Goal: Information Seeking & Learning: Check status

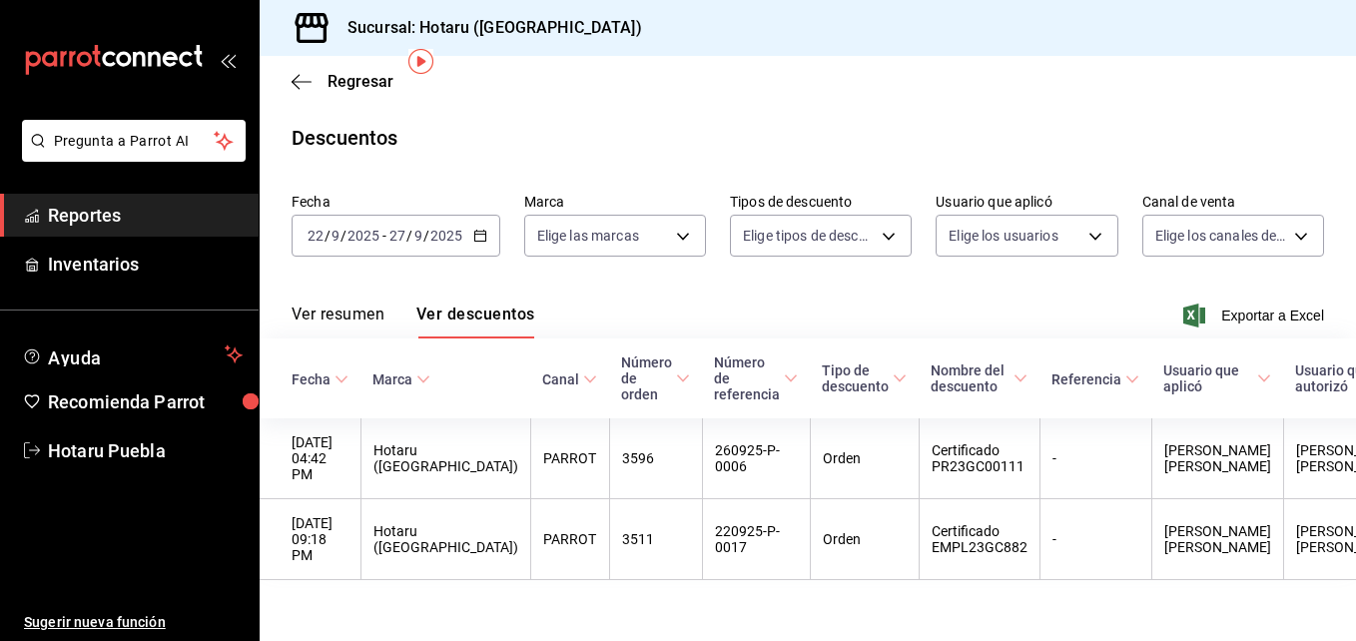
scroll to position [77, 0]
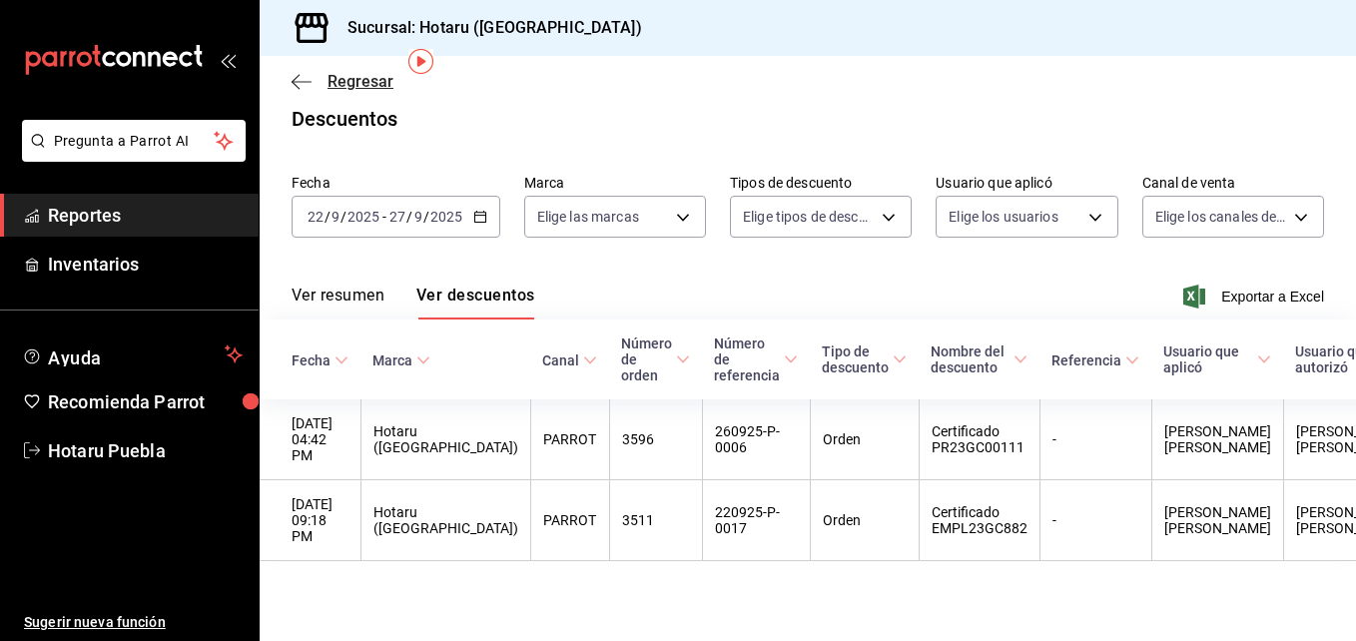
click at [307, 74] on icon "button" at bounding box center [302, 82] width 20 height 18
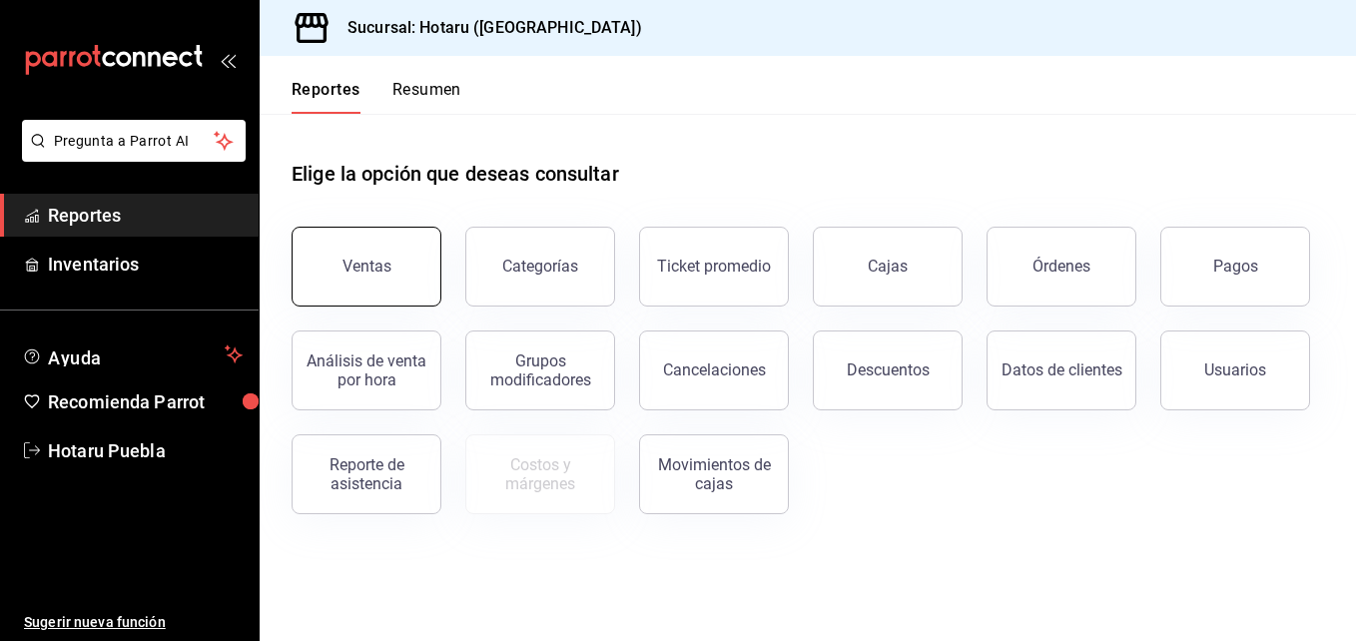
click at [385, 300] on button "Ventas" at bounding box center [367, 267] width 150 height 80
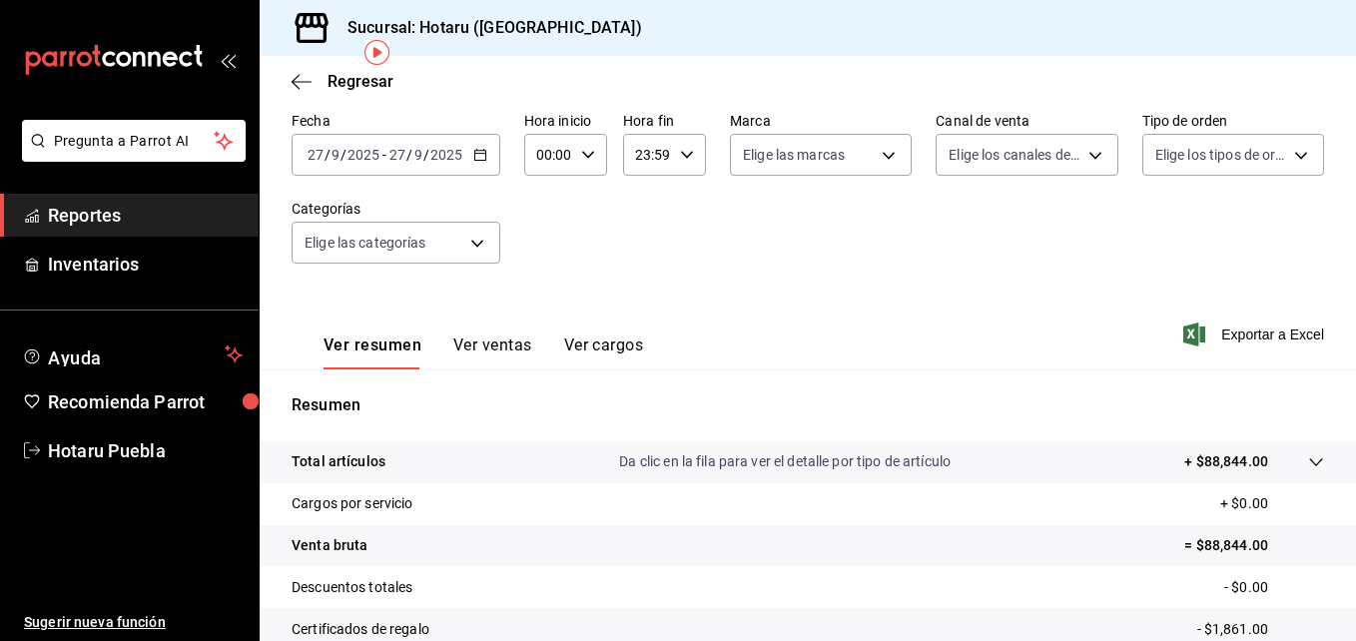
scroll to position [100, 0]
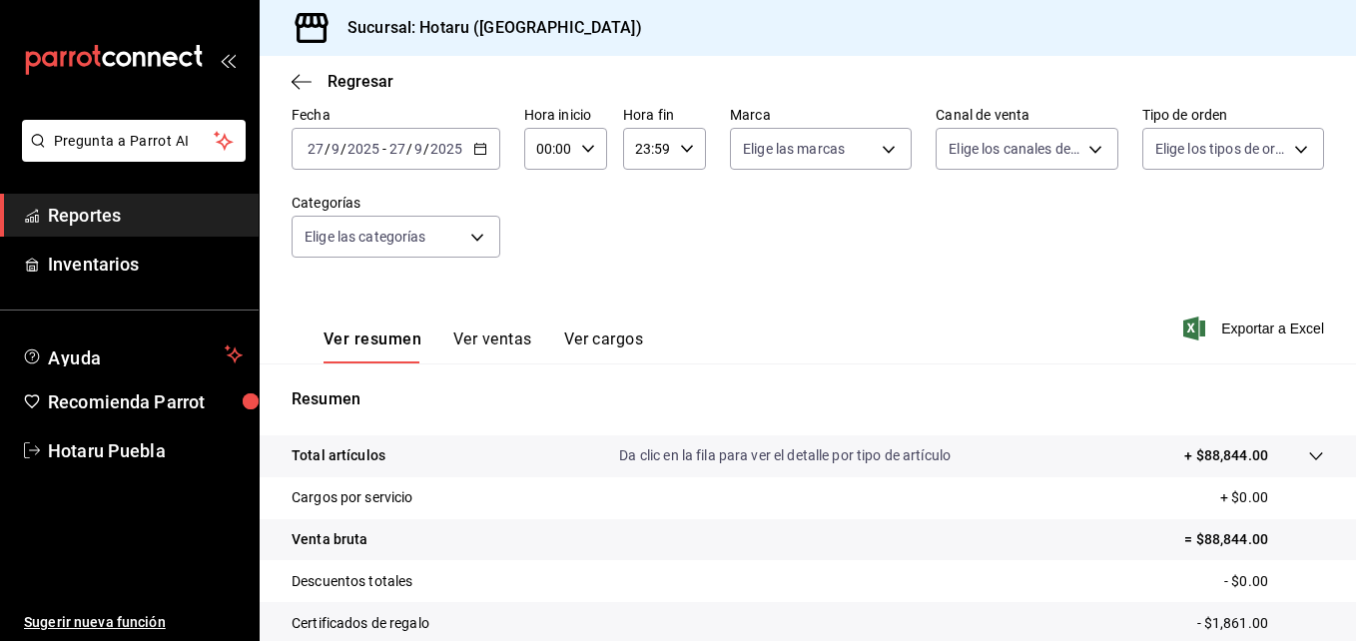
click at [1308, 460] on icon at bounding box center [1316, 456] width 16 height 16
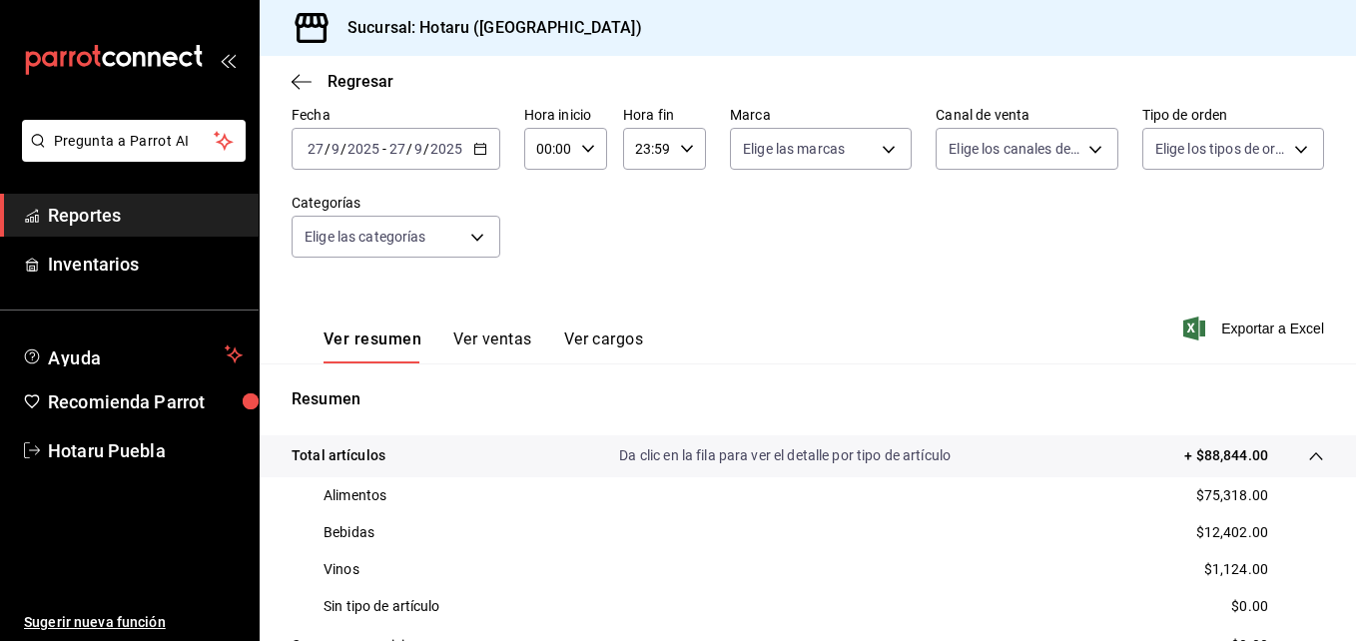
click at [401, 148] on input "27" at bounding box center [397, 149] width 18 height 16
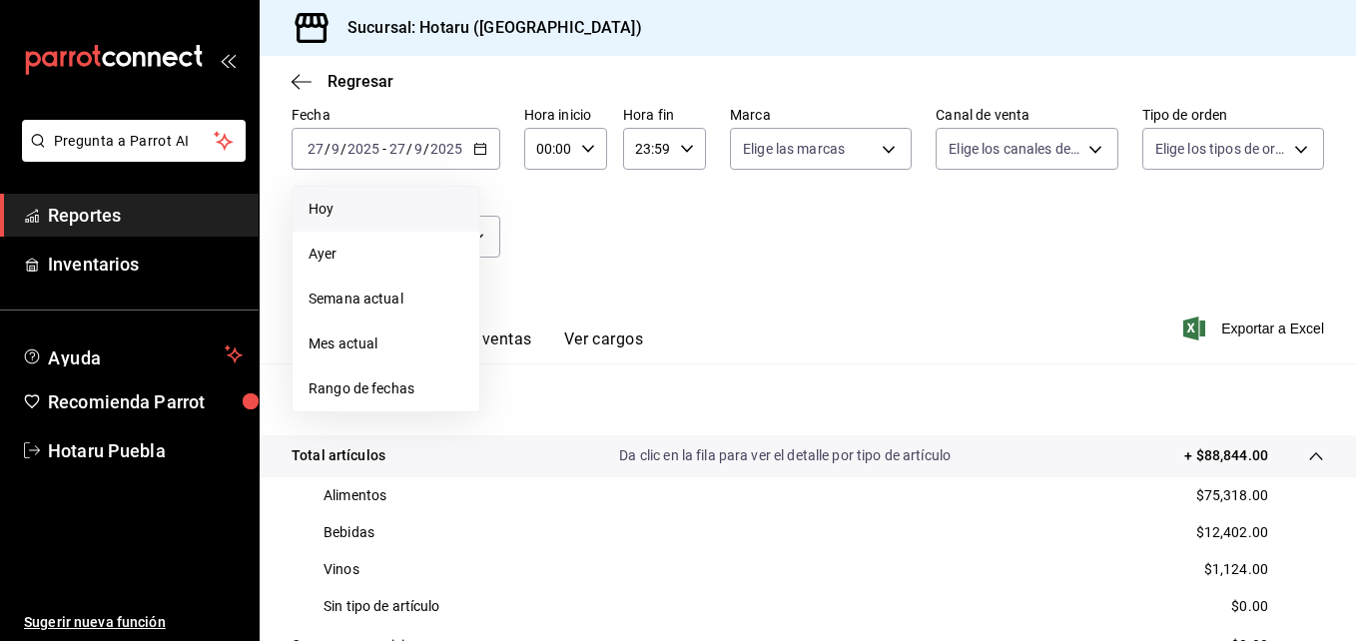
click at [352, 208] on span "Hoy" at bounding box center [386, 209] width 155 height 21
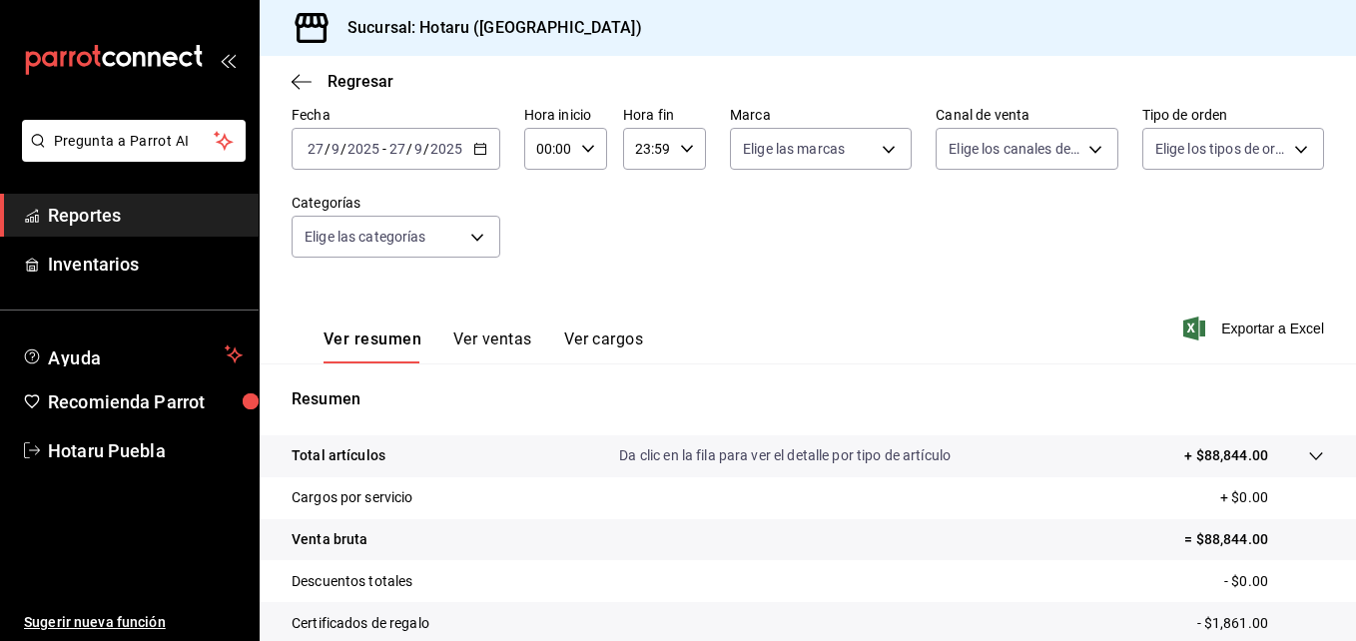
click at [363, 133] on div "[DATE] [DATE] - [DATE] [DATE]" at bounding box center [396, 149] width 209 height 42
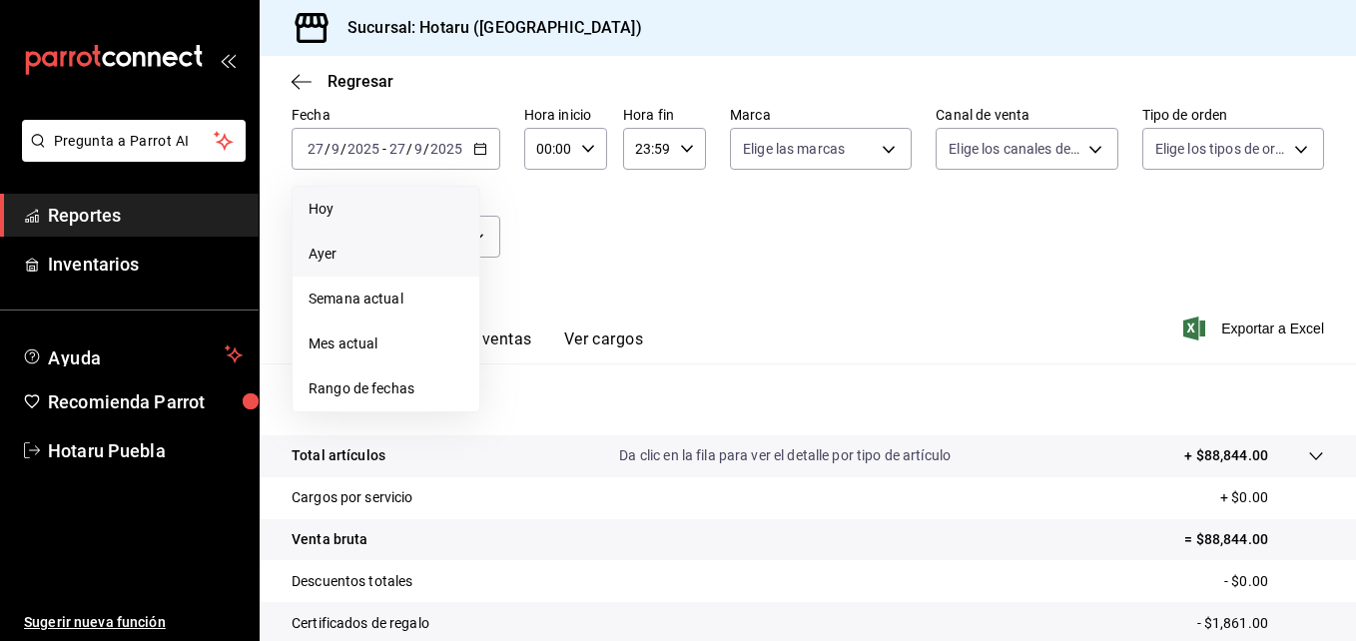
click at [346, 261] on span "Ayer" at bounding box center [386, 254] width 155 height 21
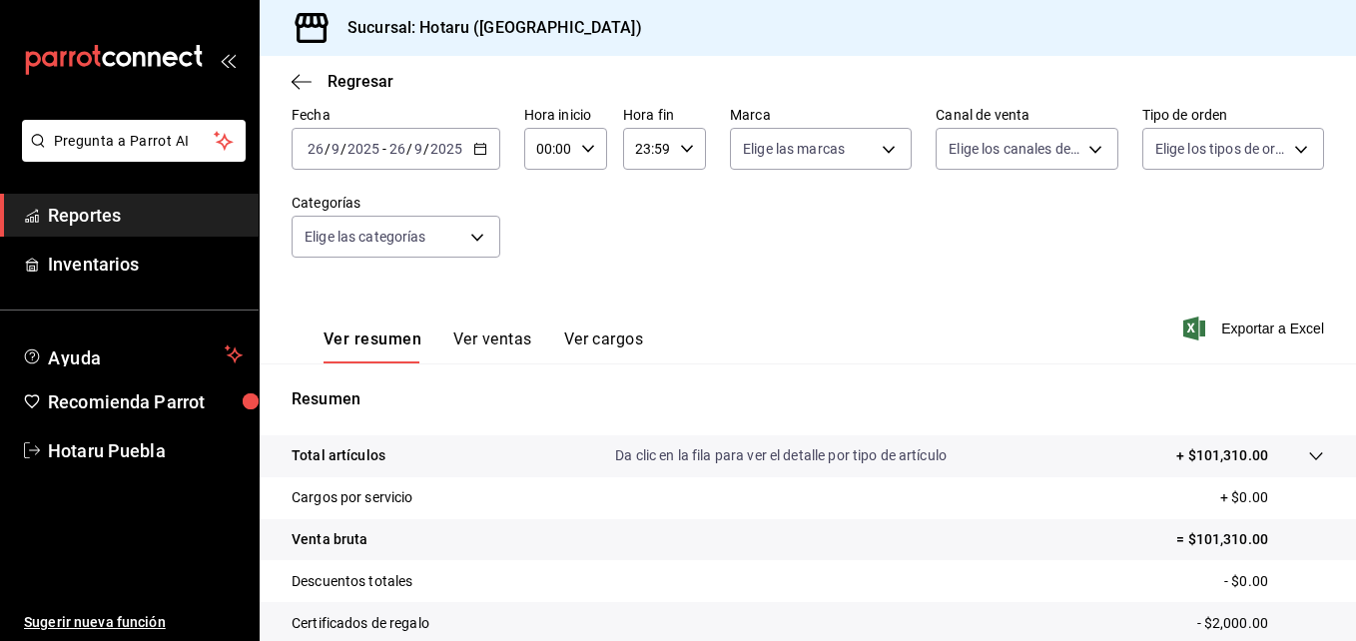
click at [414, 142] on input "9" at bounding box center [418, 149] width 10 height 16
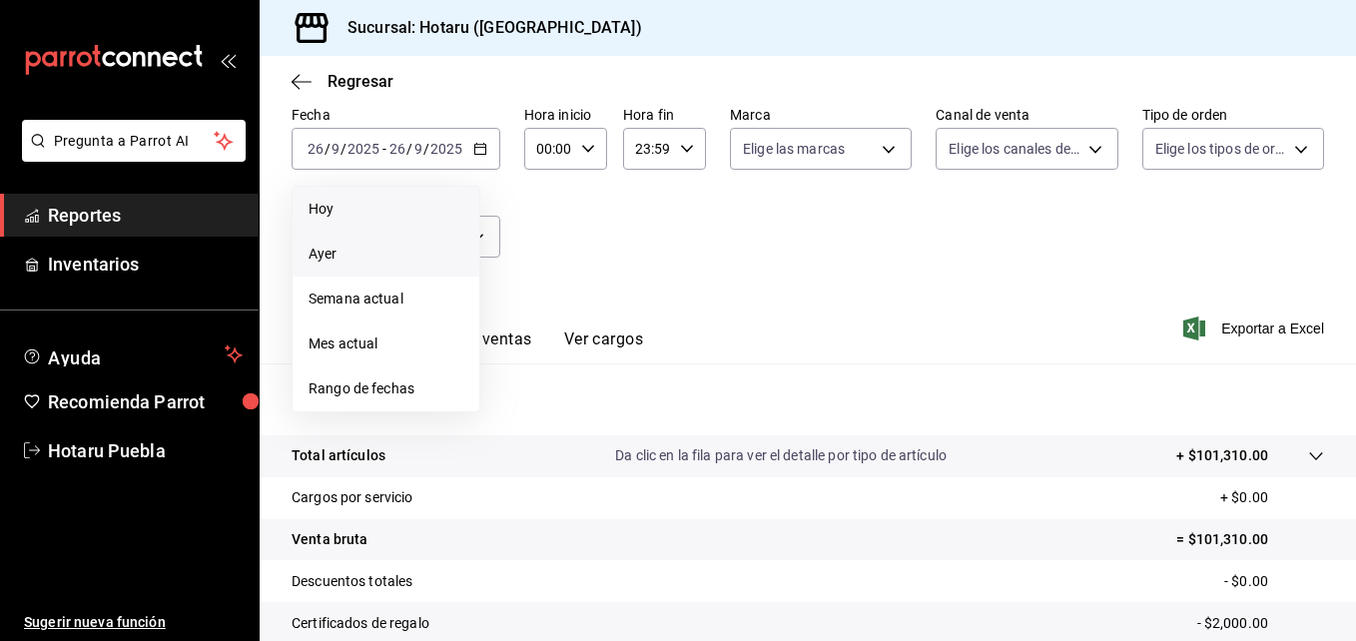
click at [364, 190] on li "Hoy" at bounding box center [386, 209] width 187 height 45
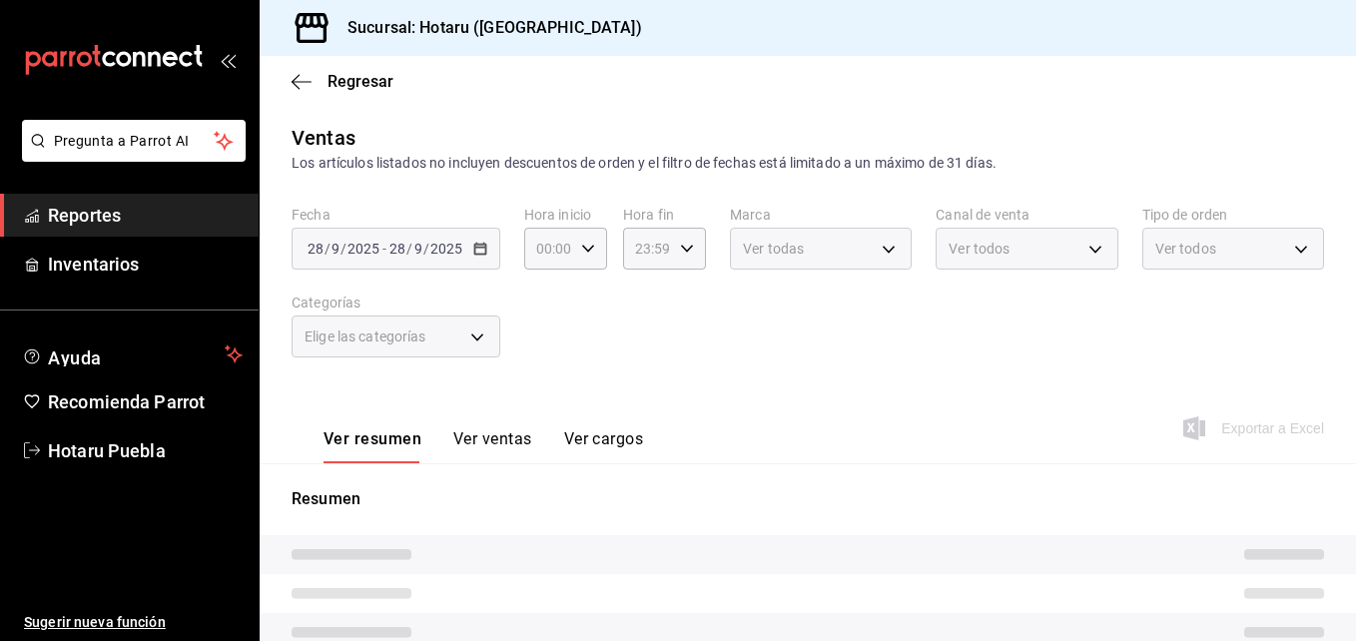
type input "11:00"
type input "01:59"
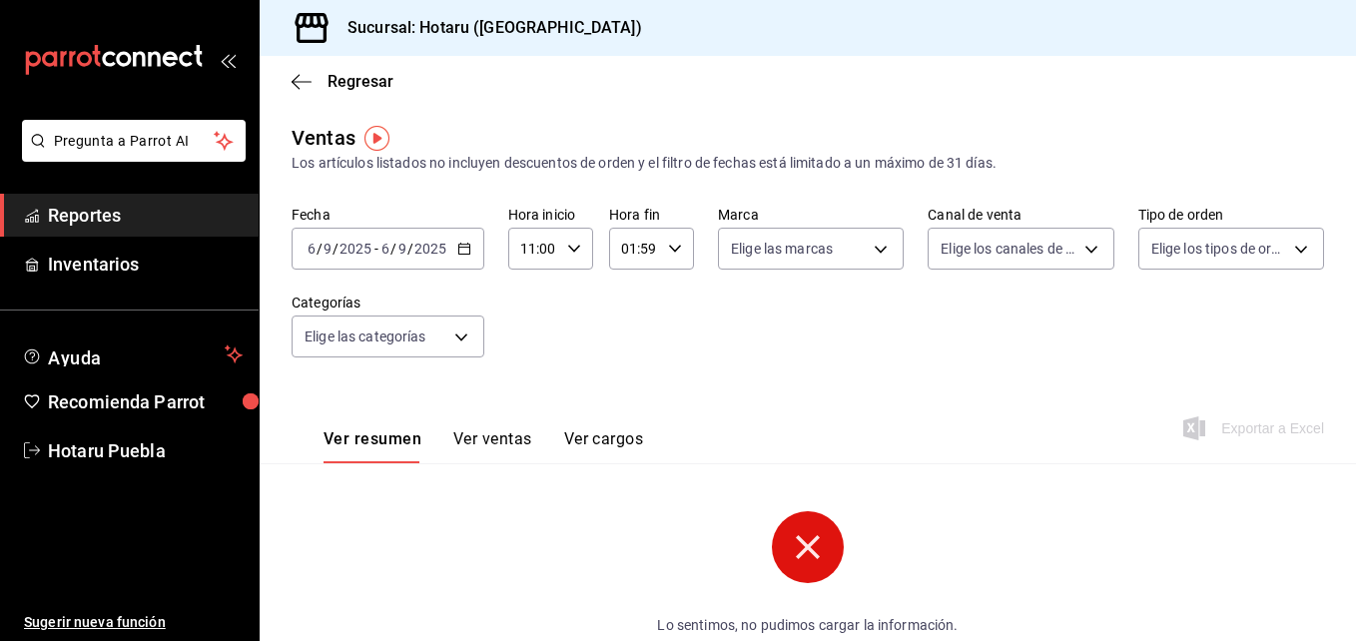
click at [817, 542] on circle at bounding box center [808, 547] width 72 height 72
click at [332, 80] on span "Regresar" at bounding box center [361, 81] width 66 height 19
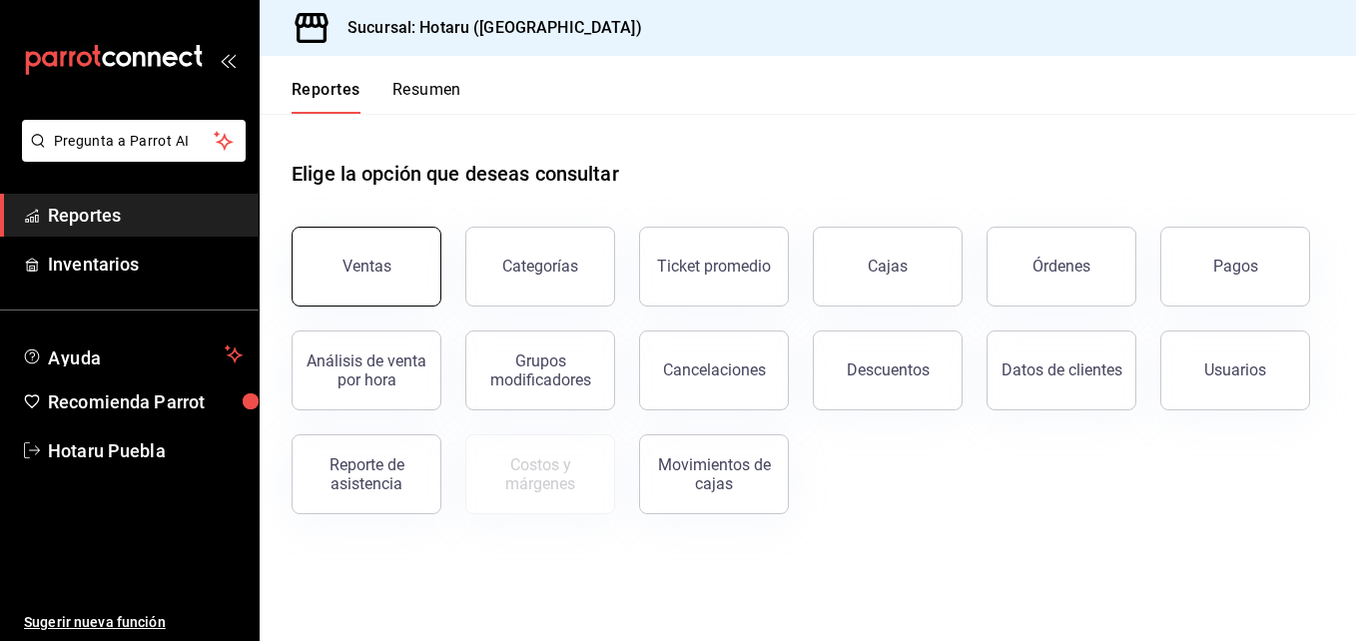
click at [350, 252] on button "Ventas" at bounding box center [367, 267] width 150 height 80
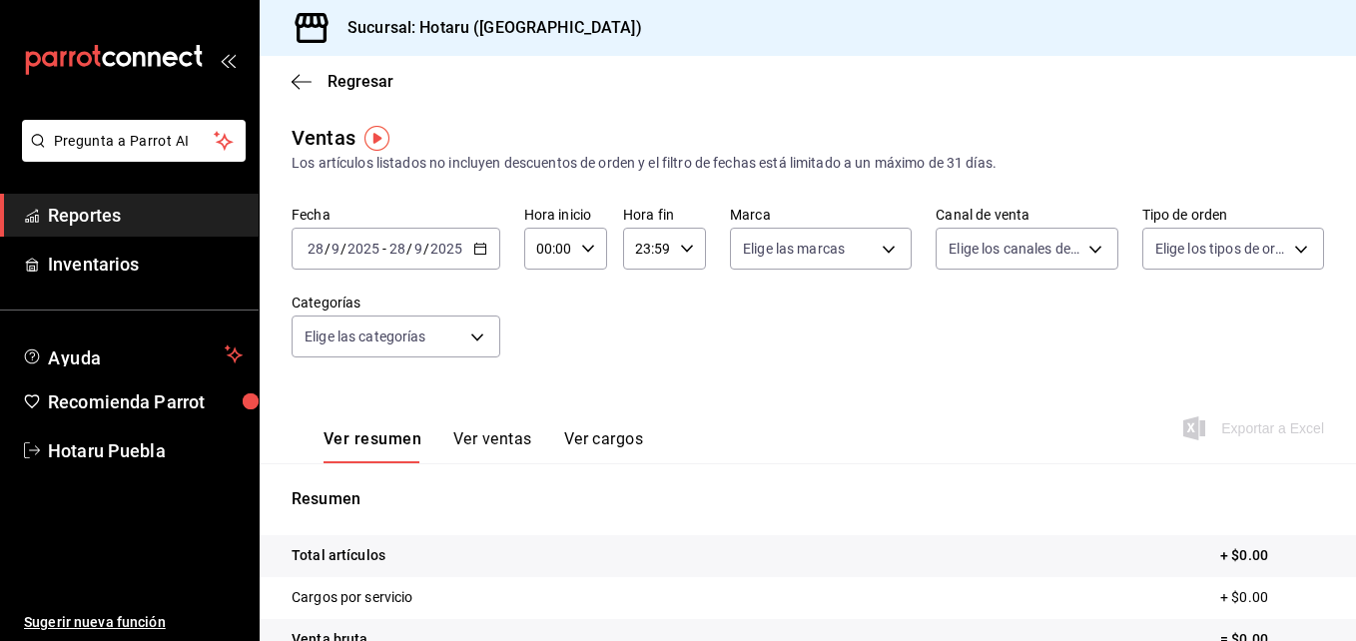
click at [358, 262] on div "2025-09-28 28 / 9 / 2025 - 2025-09-28 28 / 9 / 2025" at bounding box center [396, 249] width 209 height 42
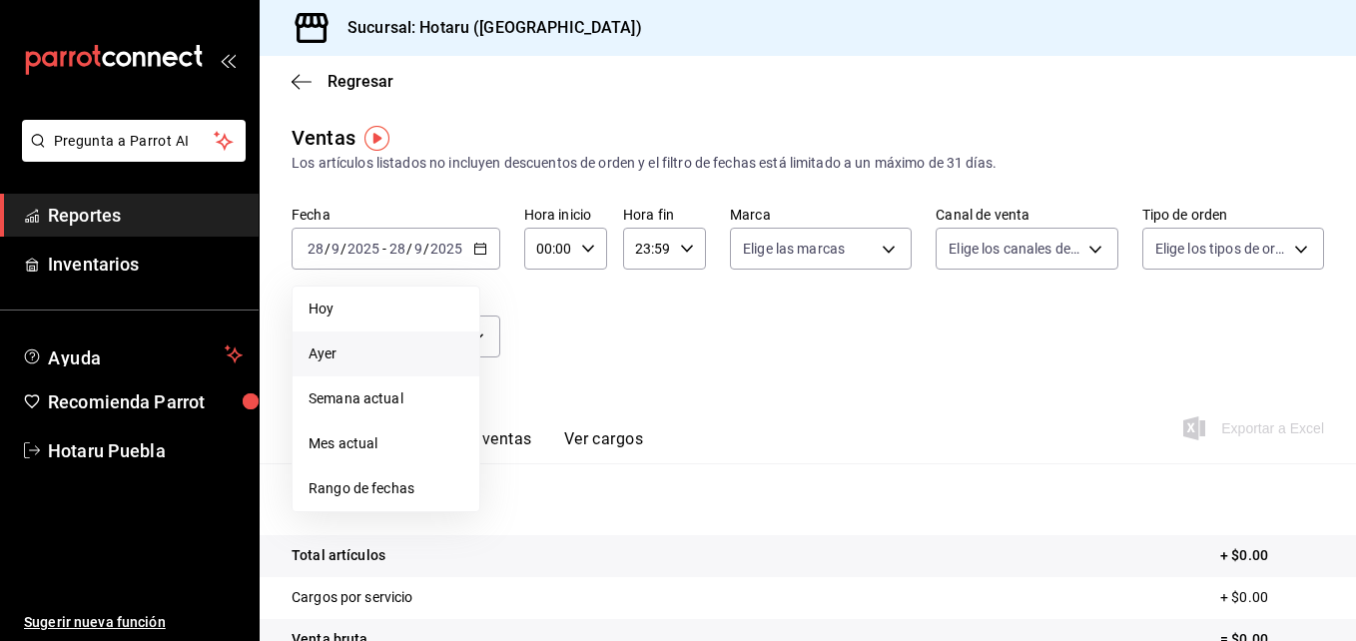
click at [379, 337] on li "Ayer" at bounding box center [386, 354] width 187 height 45
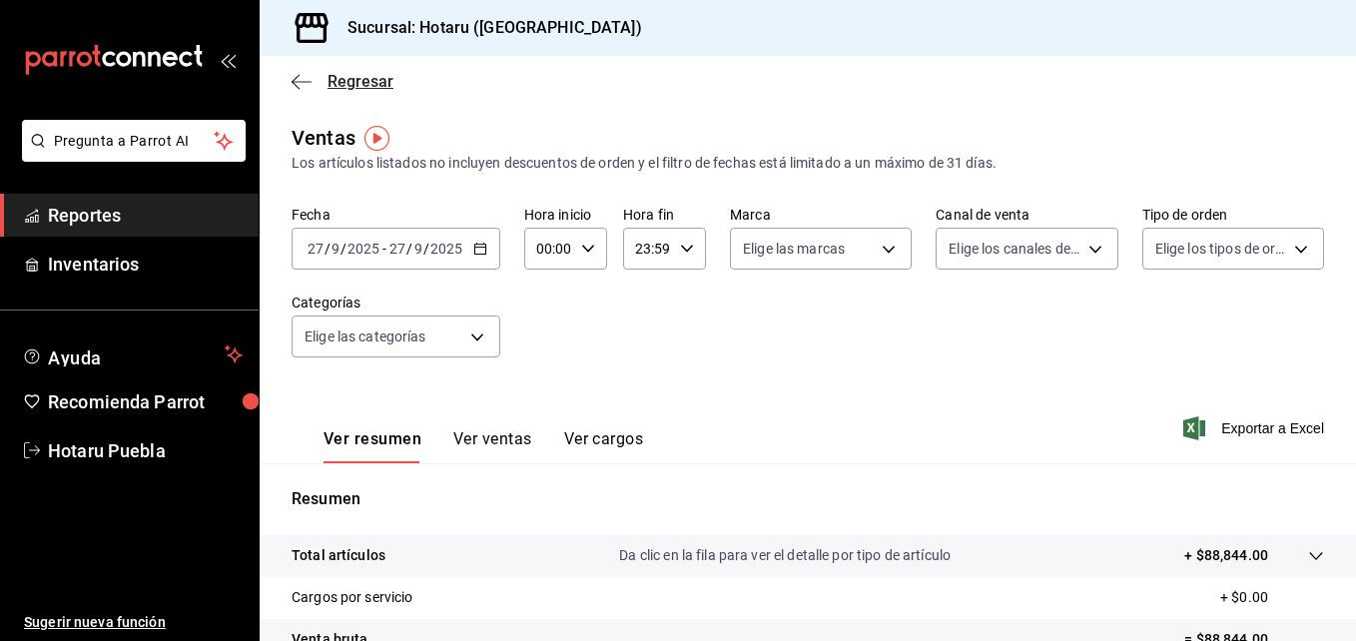
click at [303, 76] on icon "button" at bounding box center [302, 82] width 20 height 18
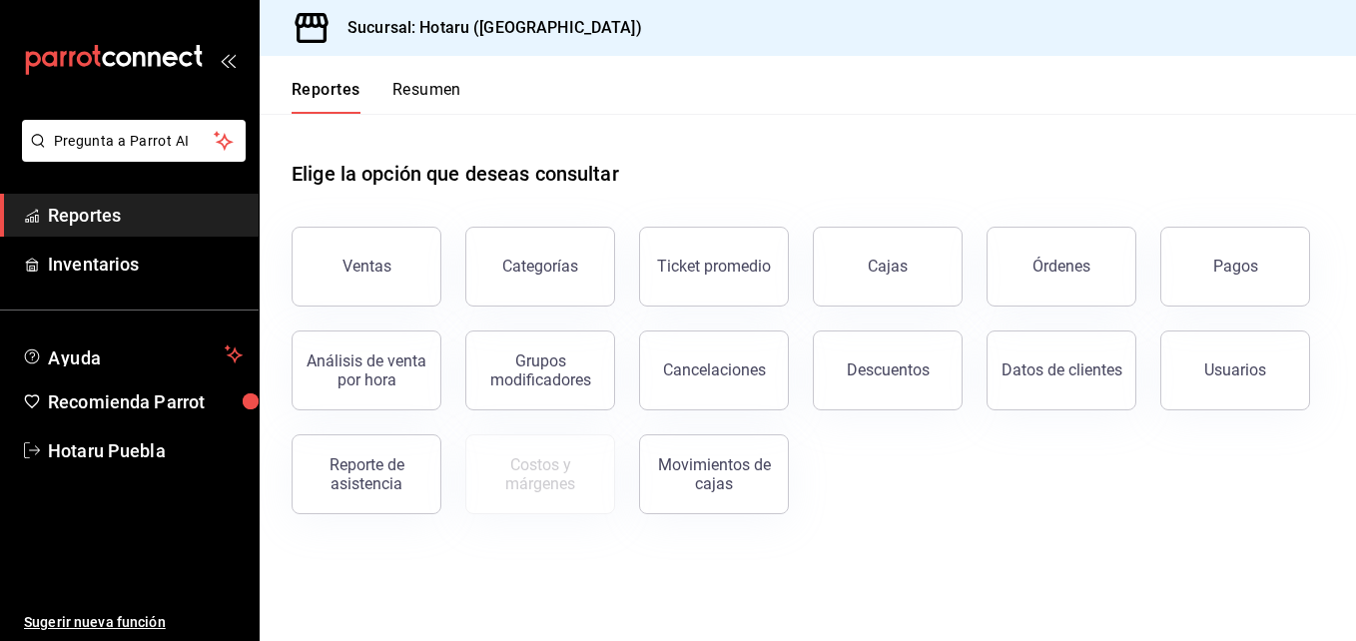
click at [783, 262] on div "Ticket promedio" at bounding box center [702, 255] width 174 height 104
click at [672, 281] on button "Ticket promedio" at bounding box center [714, 267] width 150 height 80
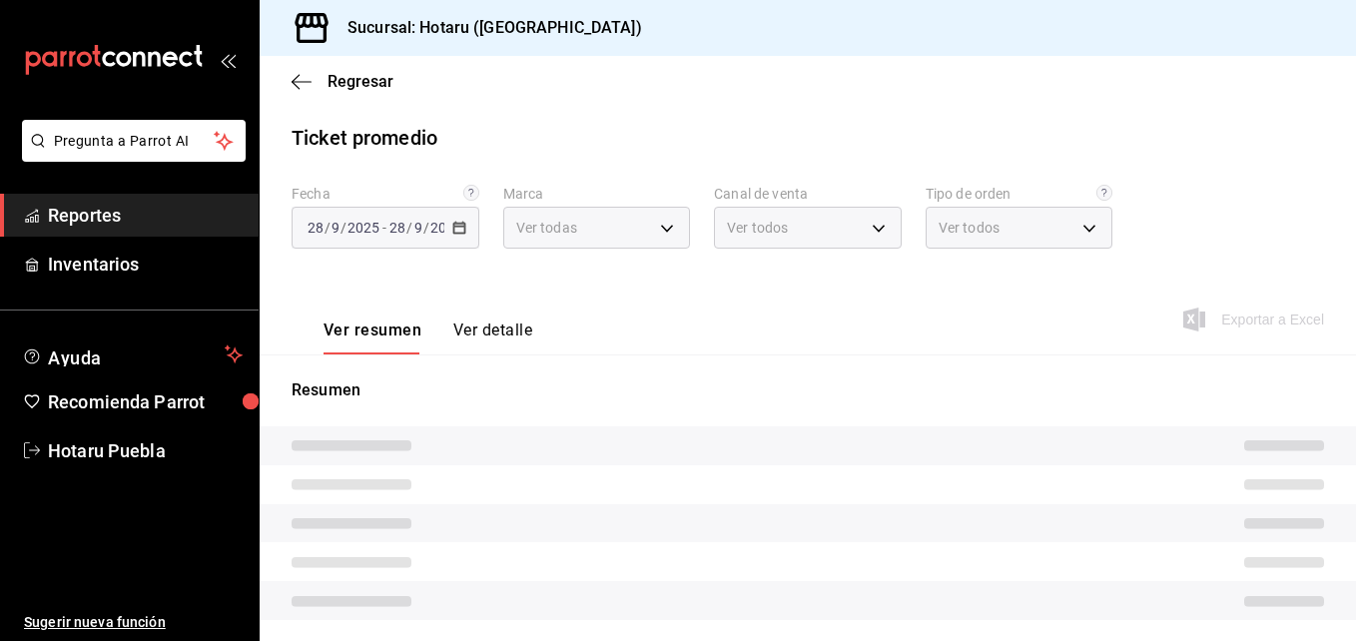
type input "28f2b94b-43d9-4456-ab58-be91b69769b2,f751b40b-1592-4fe9-b0c9-b3cde2f2f566"
type input "PARROT,UBER_EATS,RAPPI,DIDI_FOOD,ONLINE"
type input "fab97e86-f173-400a-9fb3-ec3d756d97d2,cce75506-828c-4b0a-8d3b-bb17af45970c,EXTER…"
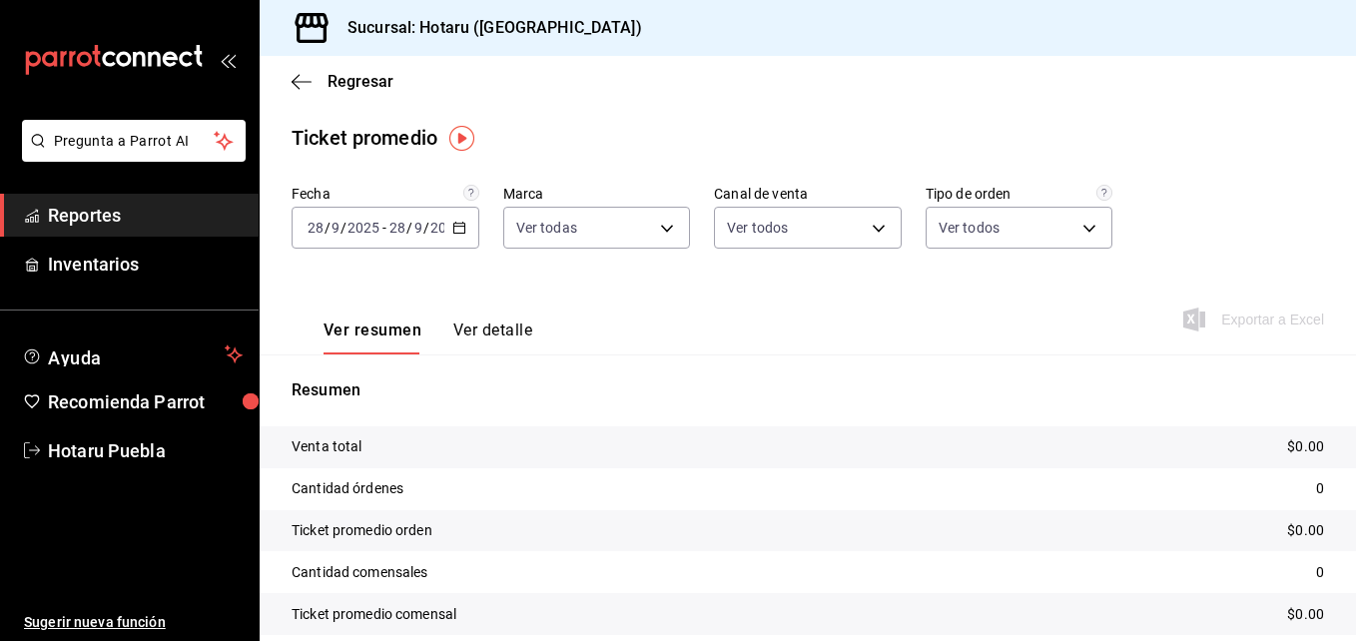
click at [433, 234] on input "2025" at bounding box center [446, 228] width 34 height 16
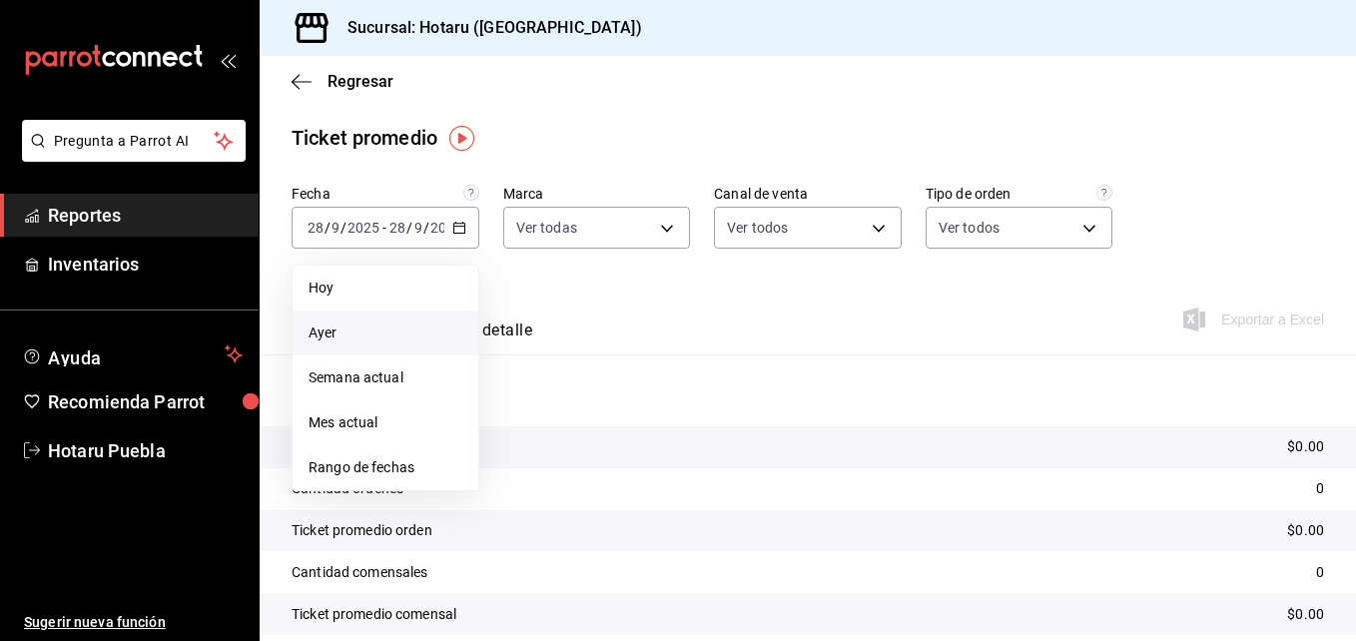
click at [362, 328] on span "Ayer" at bounding box center [386, 333] width 154 height 21
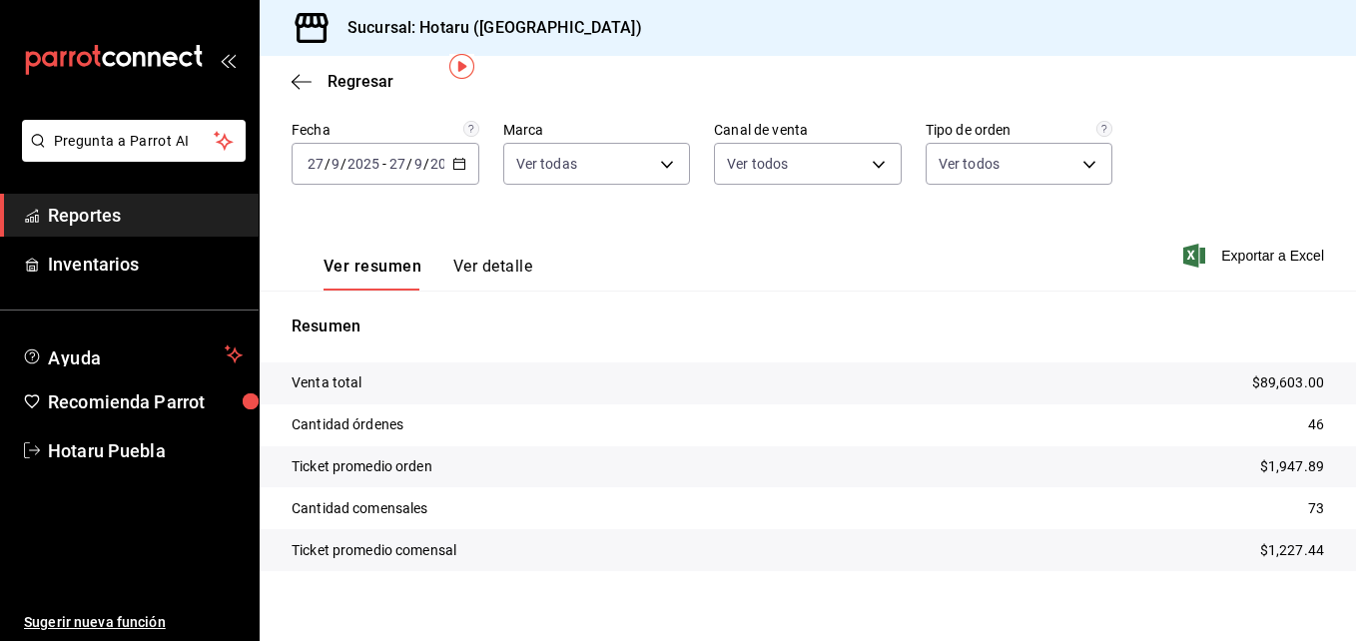
scroll to position [82, 0]
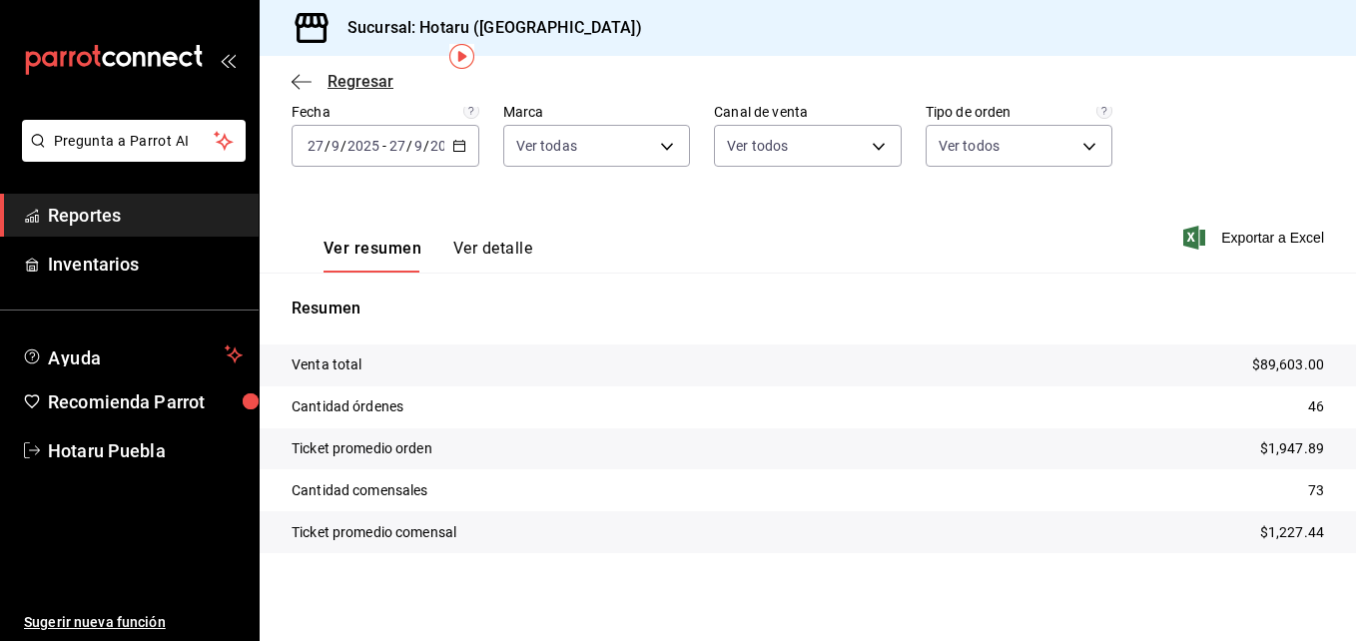
click at [340, 77] on span "Regresar" at bounding box center [361, 81] width 66 height 19
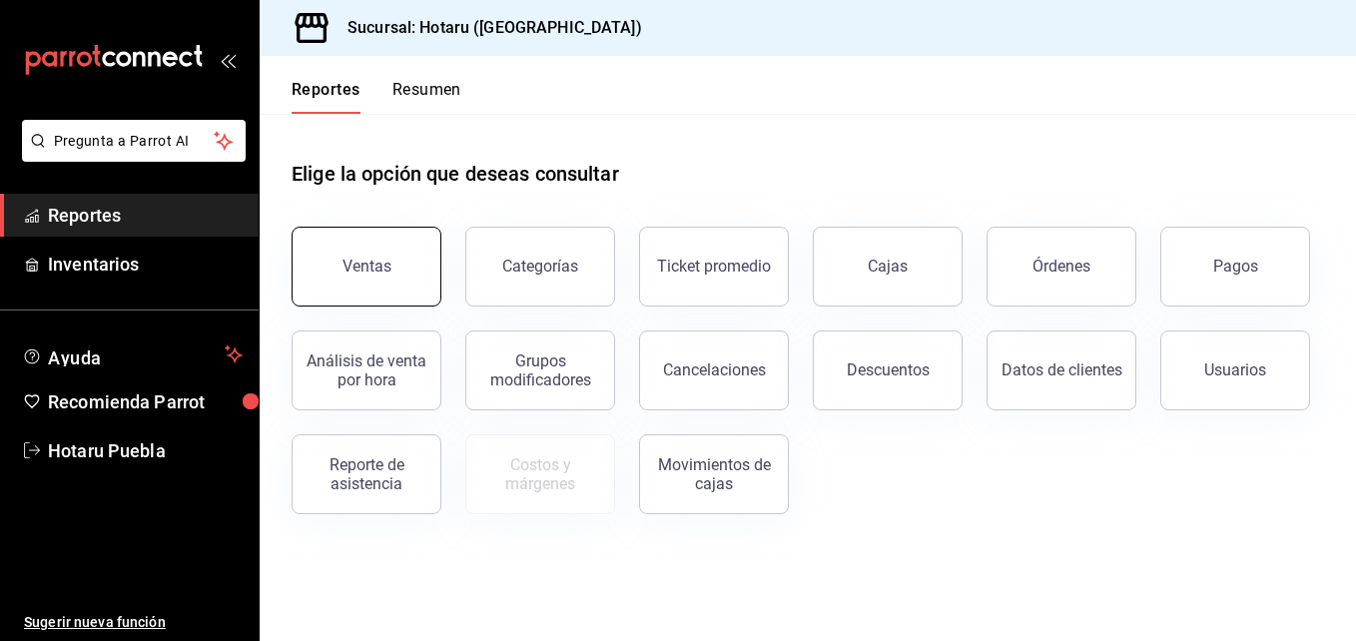
click at [389, 274] on button "Ventas" at bounding box center [367, 267] width 150 height 80
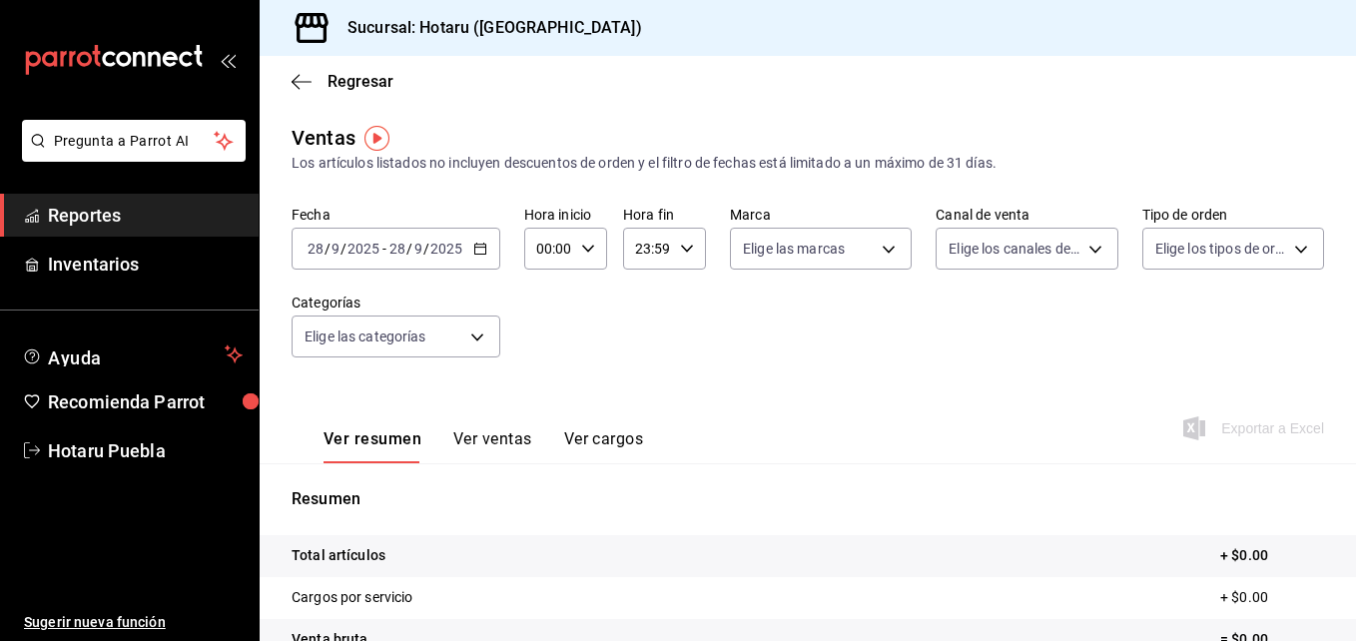
click at [415, 252] on input "9" at bounding box center [418, 249] width 10 height 16
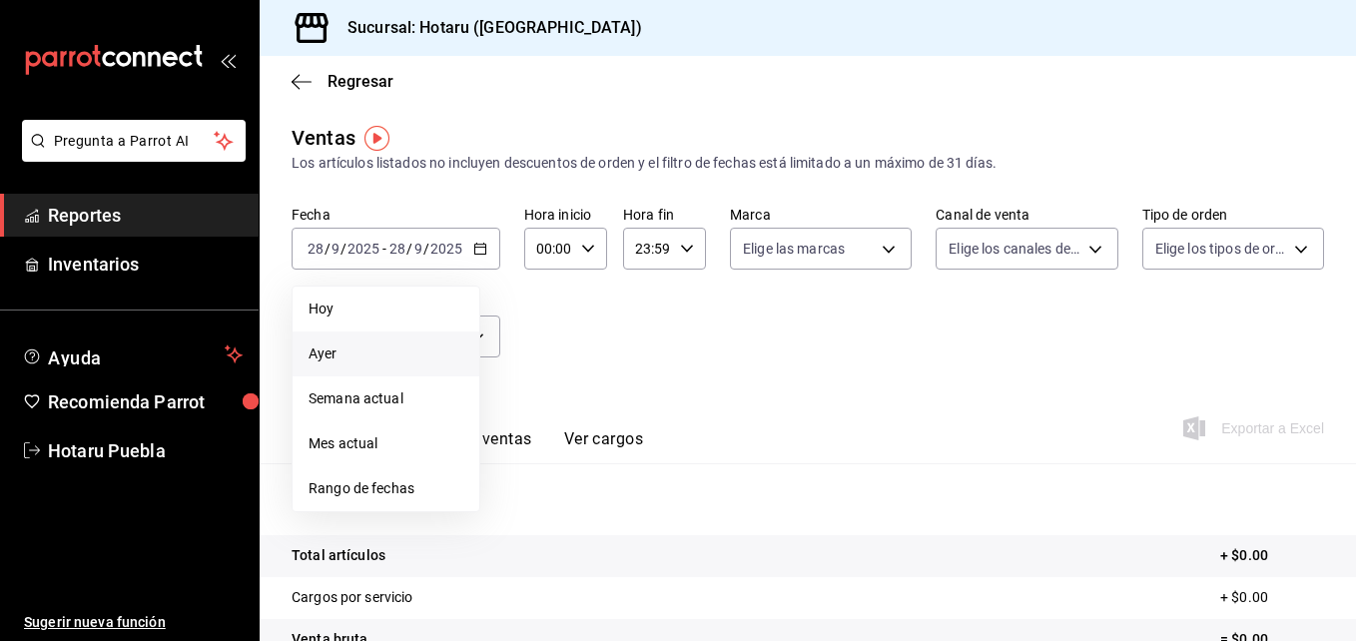
click at [340, 367] on li "Ayer" at bounding box center [386, 354] width 187 height 45
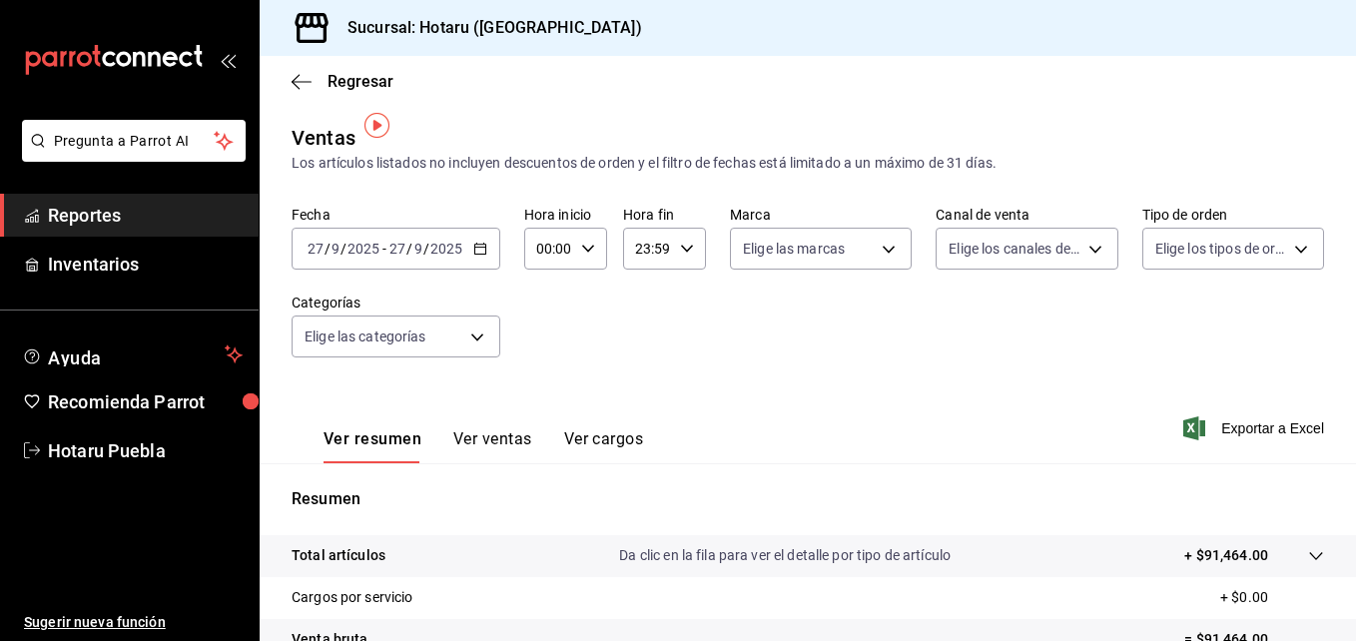
scroll to position [100, 0]
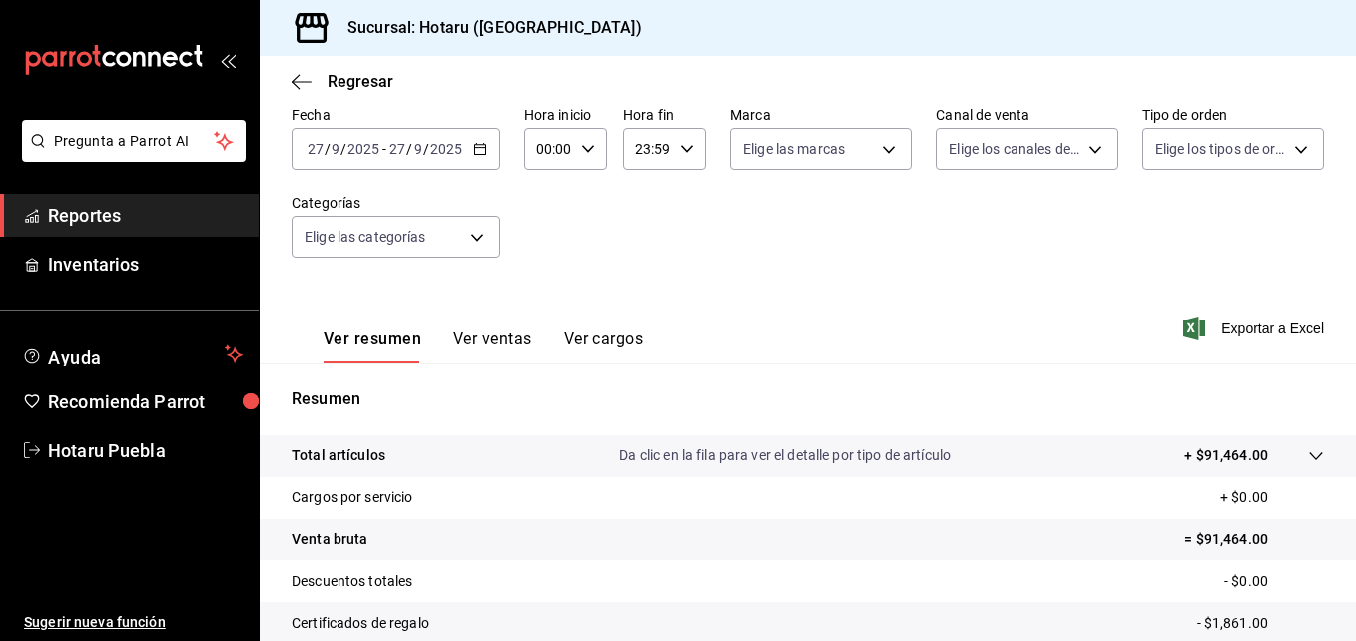
click at [1315, 445] on tr "Total artículos Da clic en la fila para ver el detalle por tipo de artículo + $…" at bounding box center [808, 456] width 1096 height 42
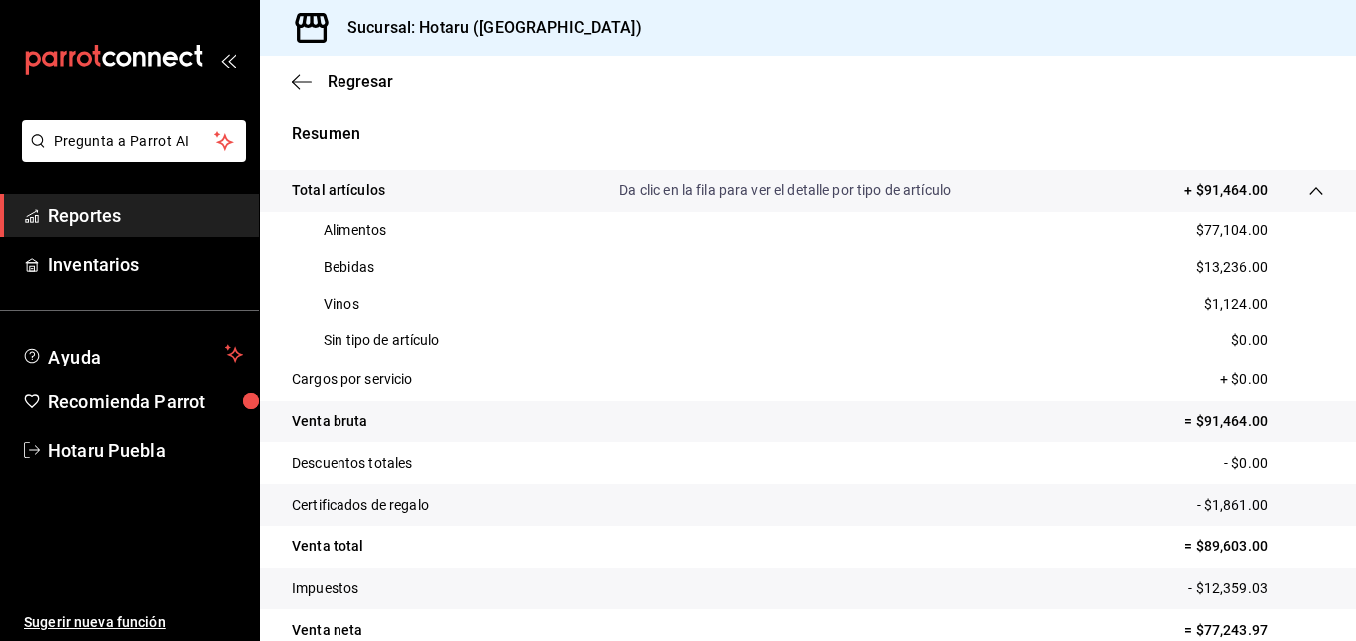
scroll to position [399, 0]
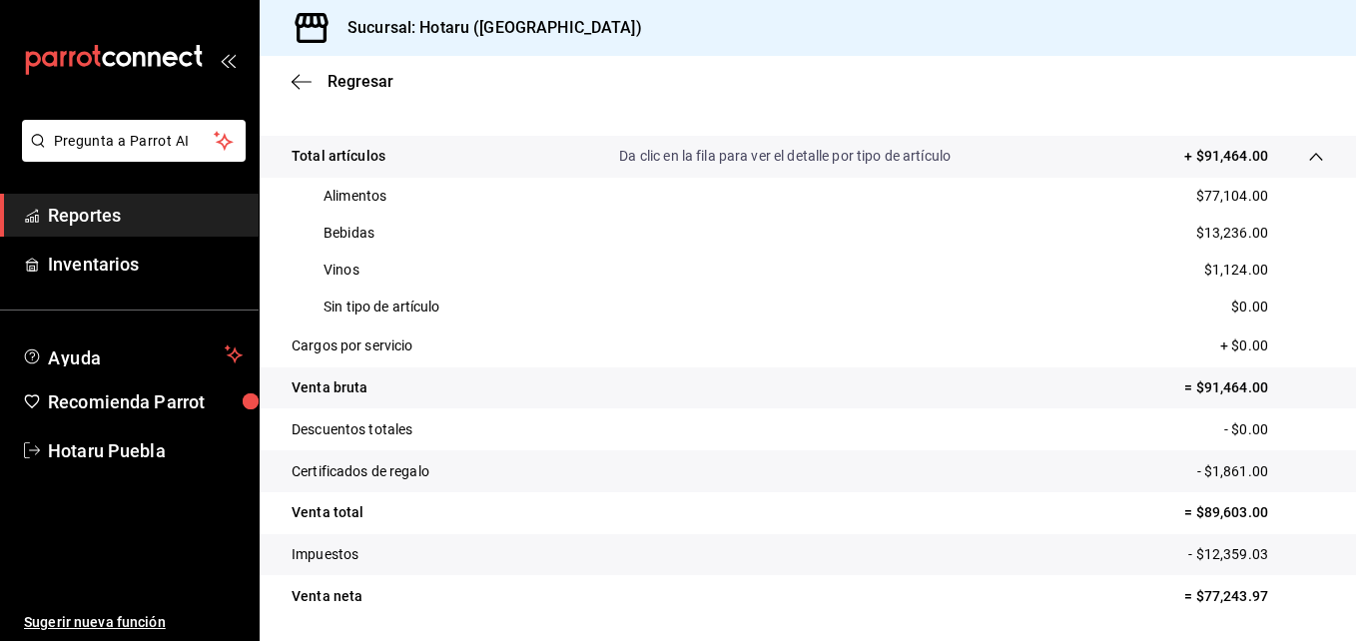
click at [472, 280] on div "Vinos $1,124.00" at bounding box center [808, 270] width 1032 height 37
click at [437, 203] on div "Alimentos $77,104.00" at bounding box center [808, 196] width 1032 height 37
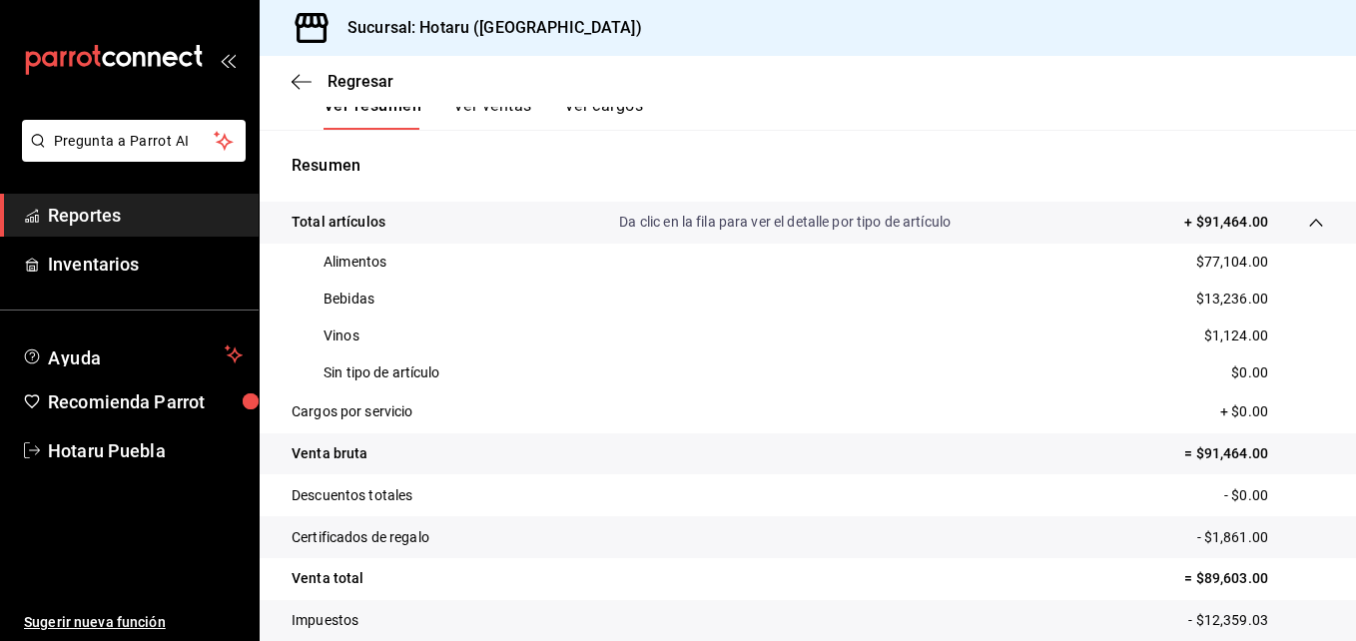
scroll to position [300, 0]
